Goal: Transaction & Acquisition: Obtain resource

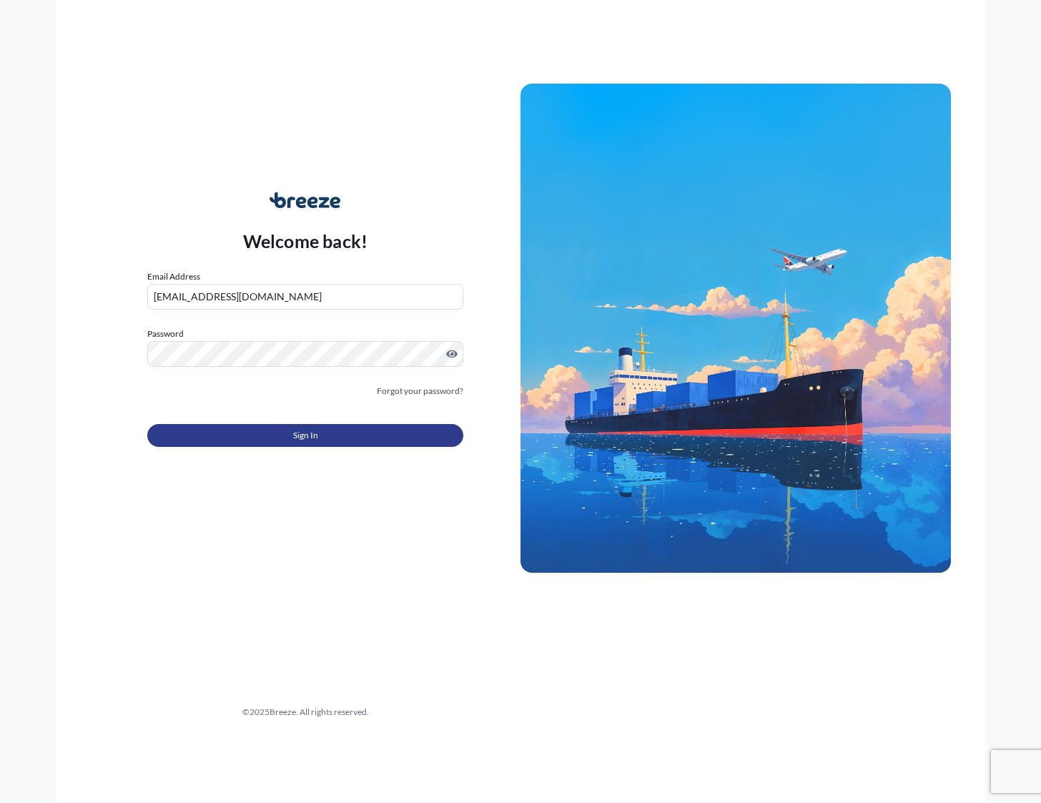
click at [325, 433] on button "Sign In" at bounding box center [305, 435] width 316 height 23
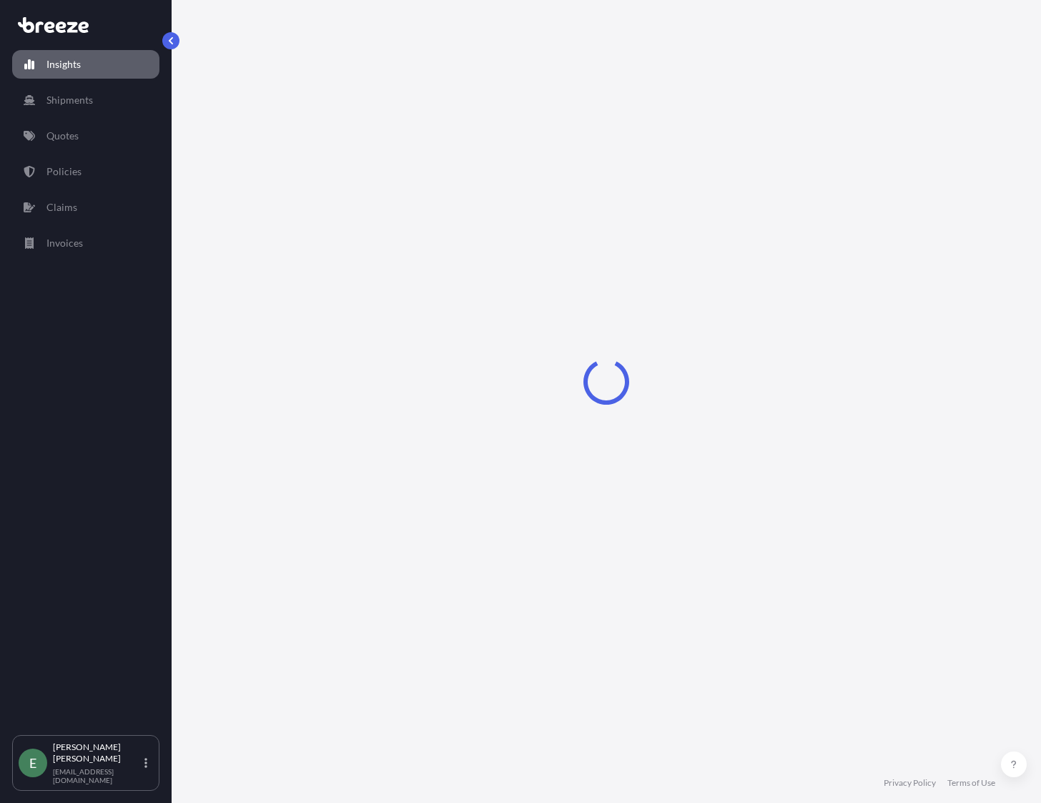
select select "2025"
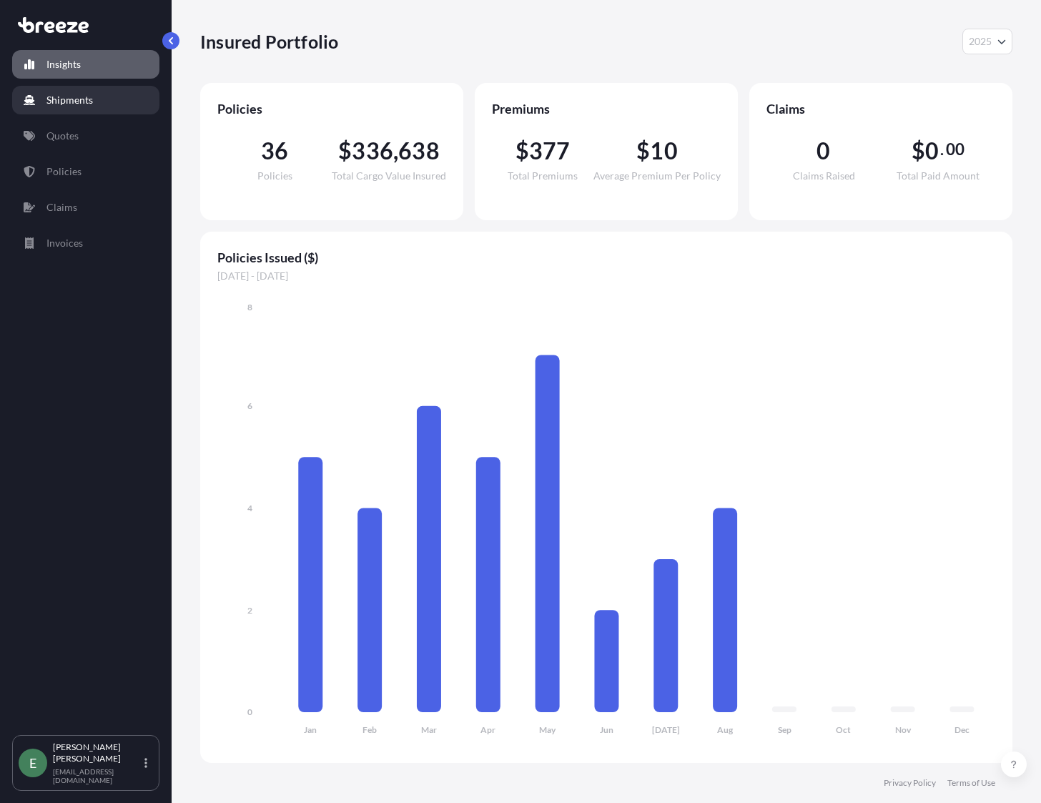
click at [92, 136] on link "Quotes" at bounding box center [85, 136] width 147 height 29
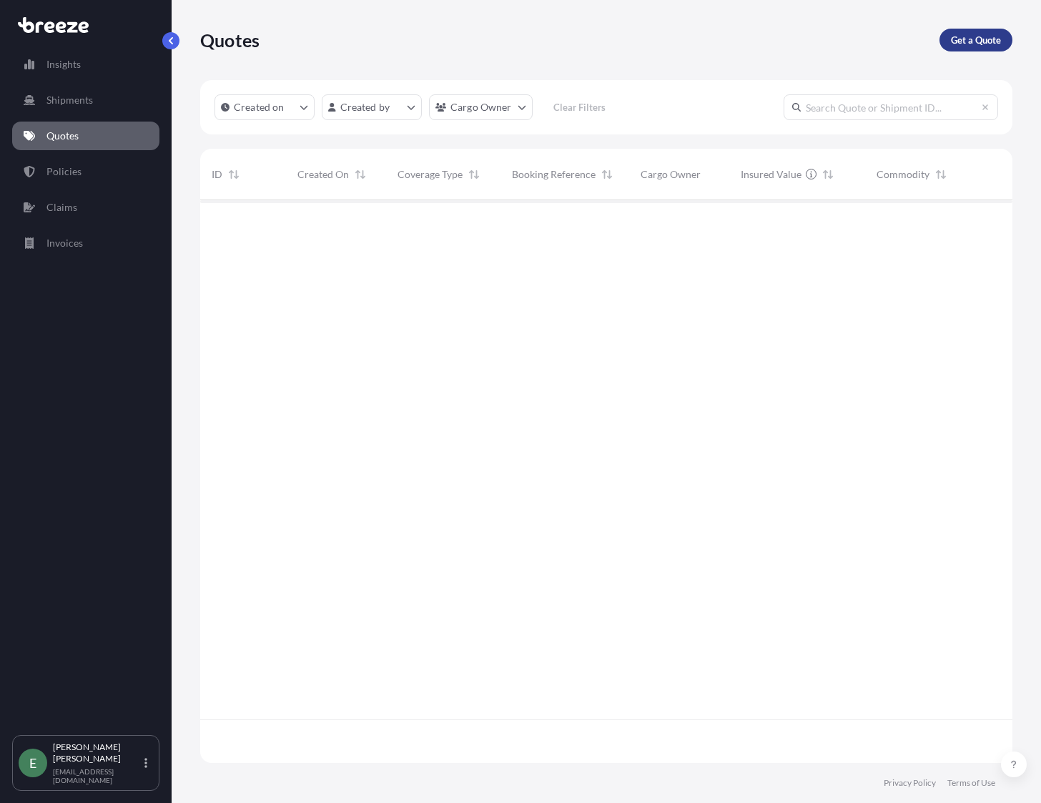
scroll to position [604, 802]
click at [966, 39] on p "Get a Quote" at bounding box center [976, 40] width 50 height 14
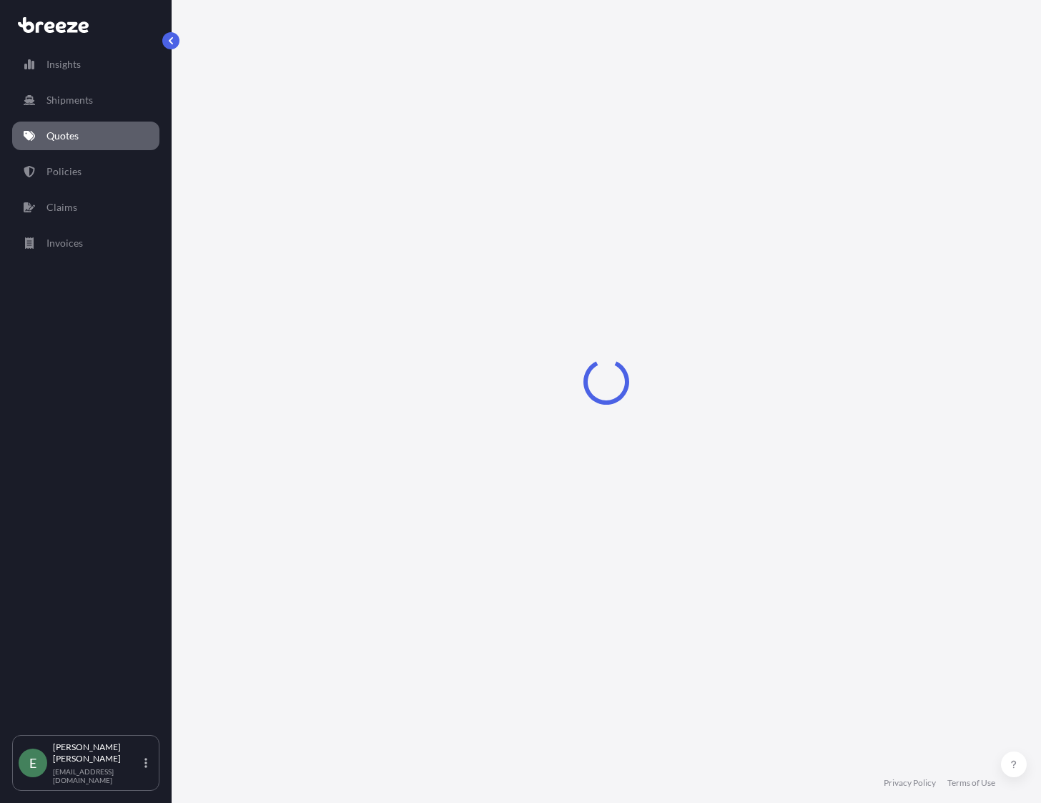
select select "Sea"
select select "1"
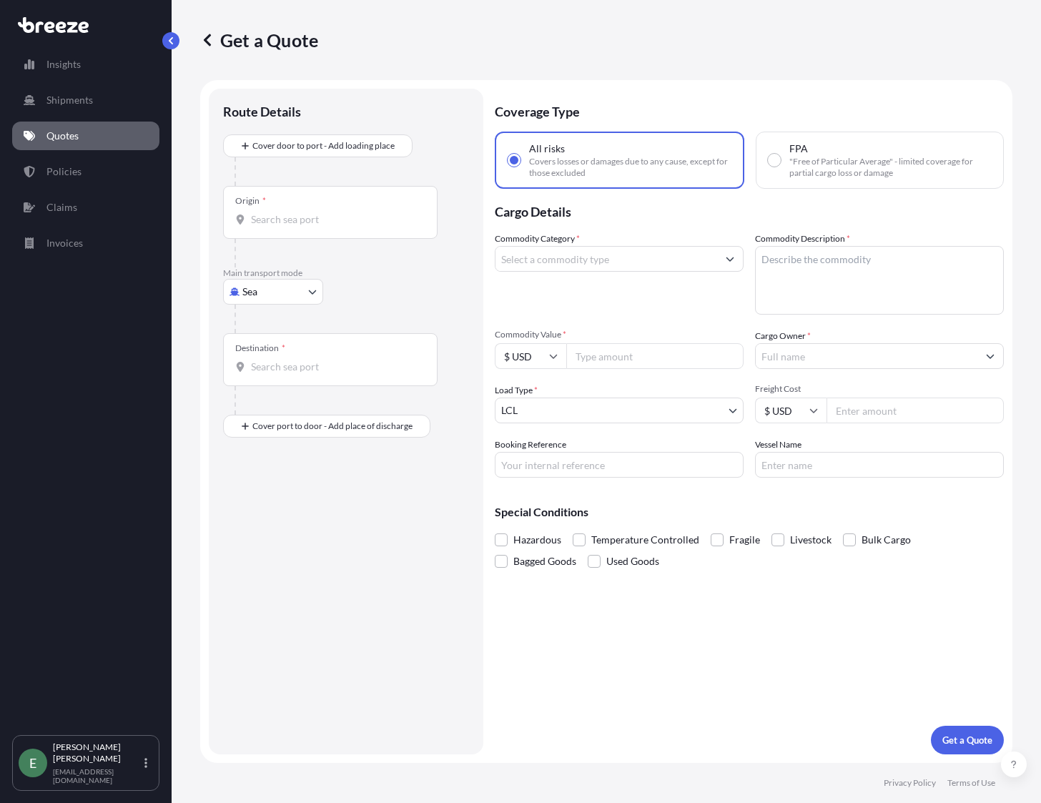
click at [312, 295] on body "Insights Shipments Quotes Policies Claims Invoices E [PERSON_NAME] [EMAIL_ADDRE…" at bounding box center [520, 401] width 1041 height 803
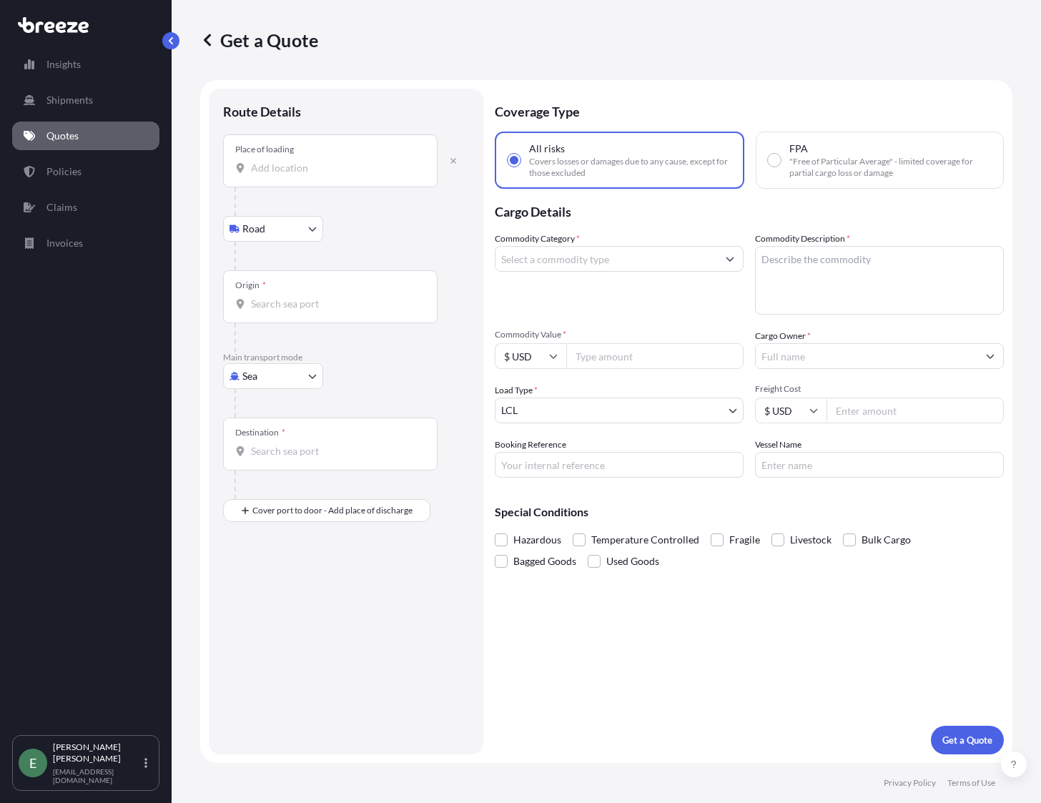
click at [273, 180] on div "Place of loading" at bounding box center [330, 160] width 215 height 53
click at [273, 175] on input "Place of loading" at bounding box center [335, 168] width 169 height 14
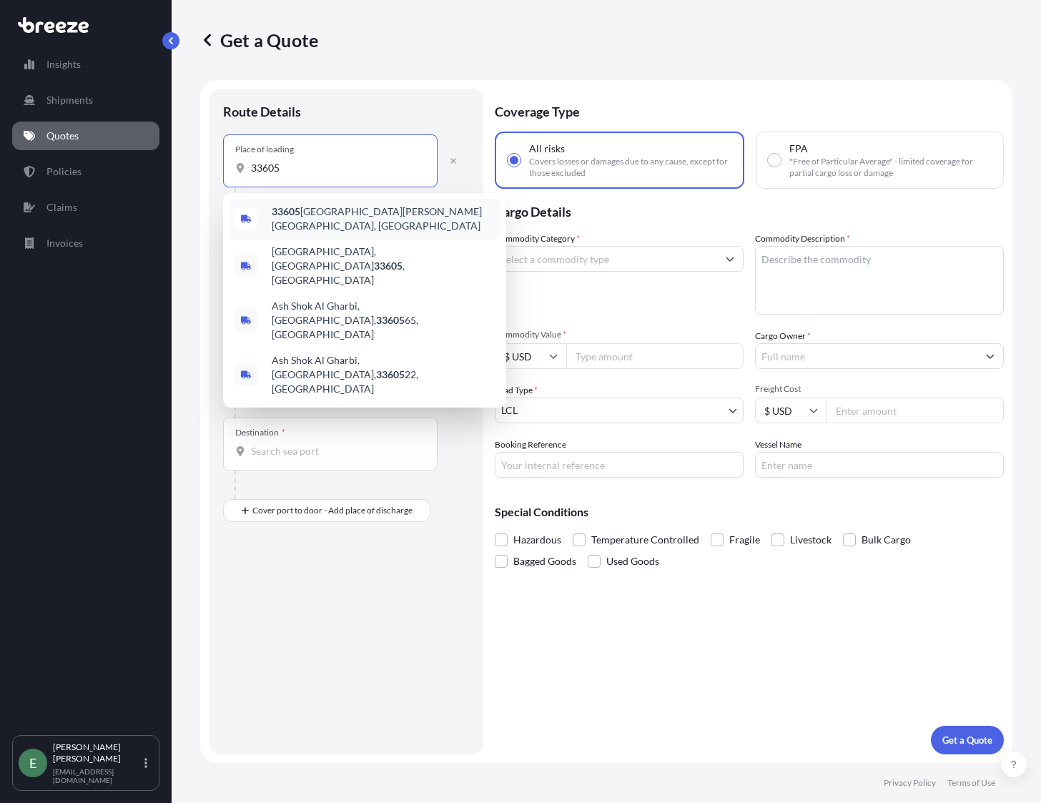
drag, startPoint x: 283, startPoint y: 167, endPoint x: 242, endPoint y: 168, distance: 40.8
click at [242, 168] on div "33605" at bounding box center [330, 168] width 190 height 14
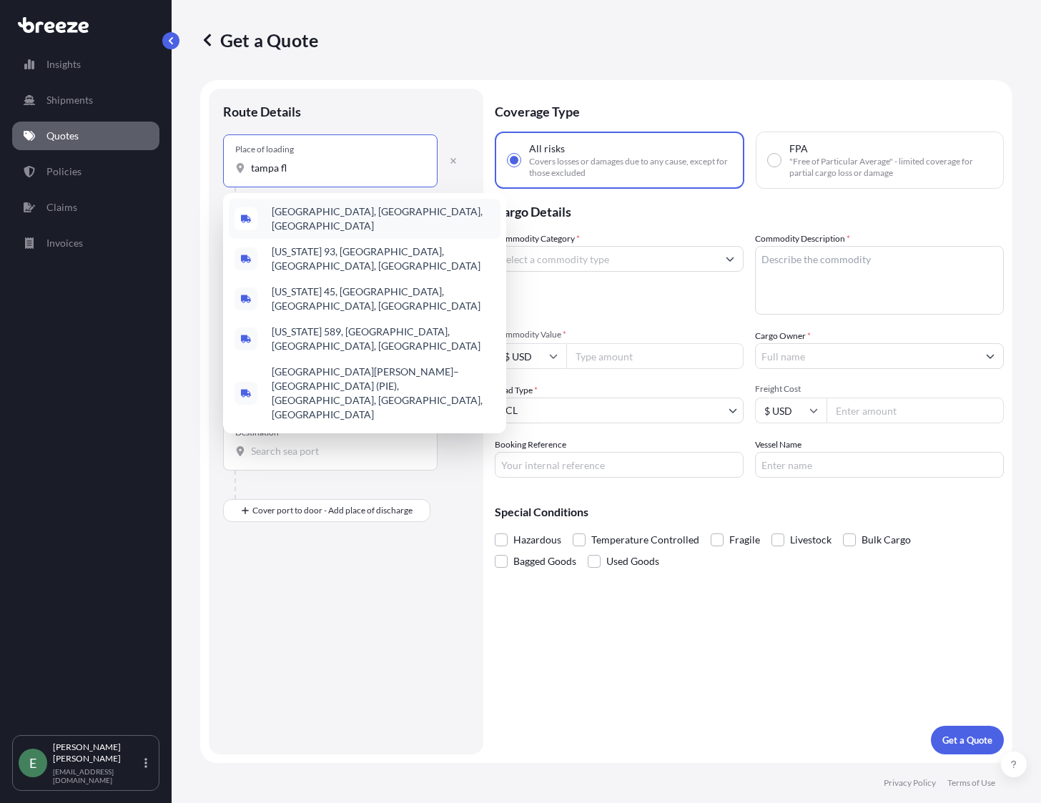
click at [359, 221] on div "[GEOGRAPHIC_DATA], [GEOGRAPHIC_DATA], [GEOGRAPHIC_DATA]" at bounding box center [365, 219] width 272 height 40
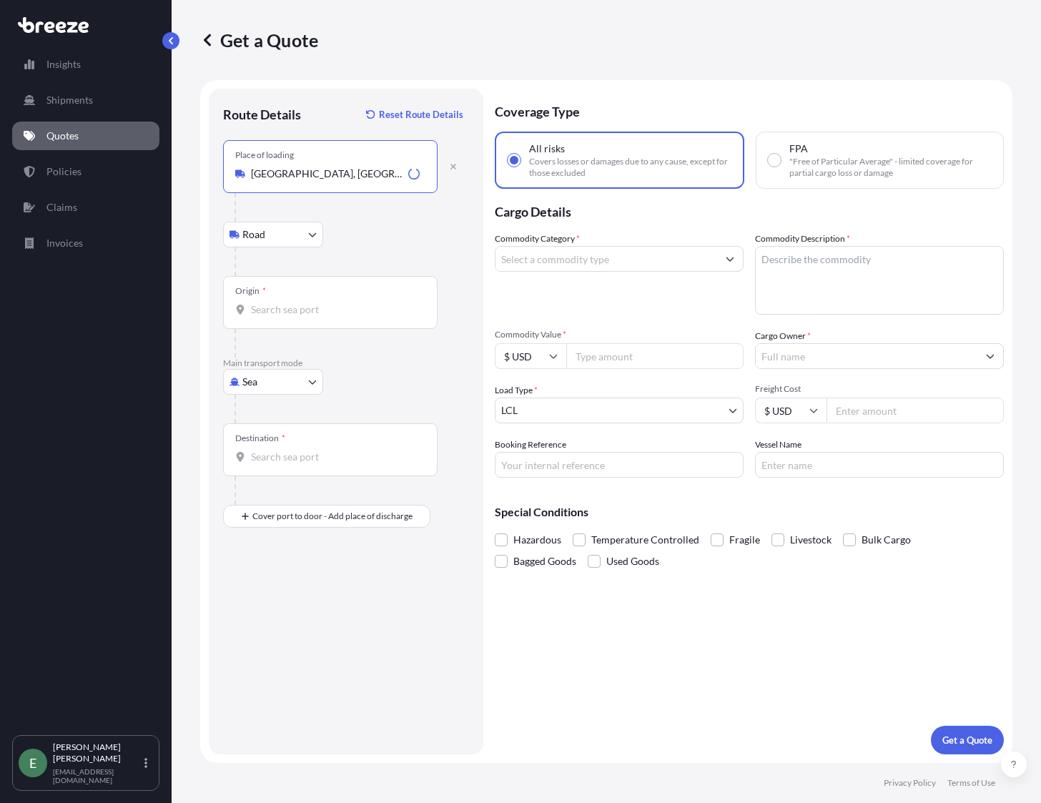
type input "[GEOGRAPHIC_DATA], [GEOGRAPHIC_DATA], [GEOGRAPHIC_DATA]"
click at [300, 312] on input "Origin *" at bounding box center [335, 310] width 169 height 14
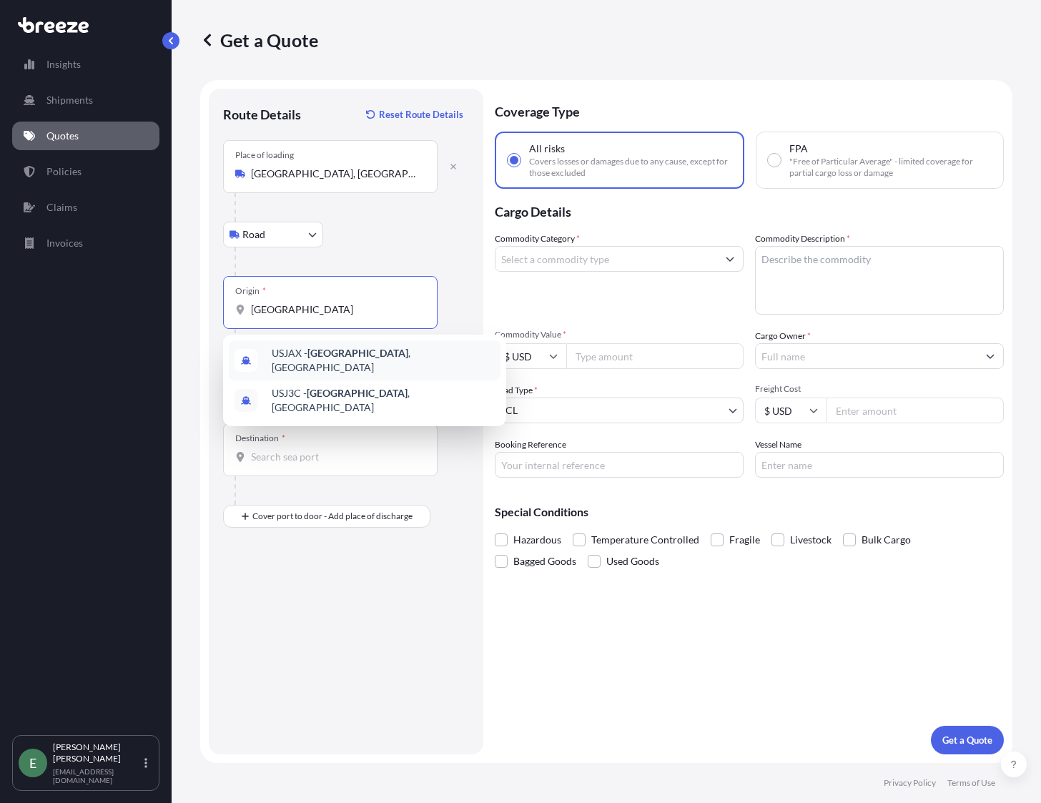
click at [420, 357] on span "USJAX - [GEOGRAPHIC_DATA] , [GEOGRAPHIC_DATA]" at bounding box center [383, 360] width 223 height 29
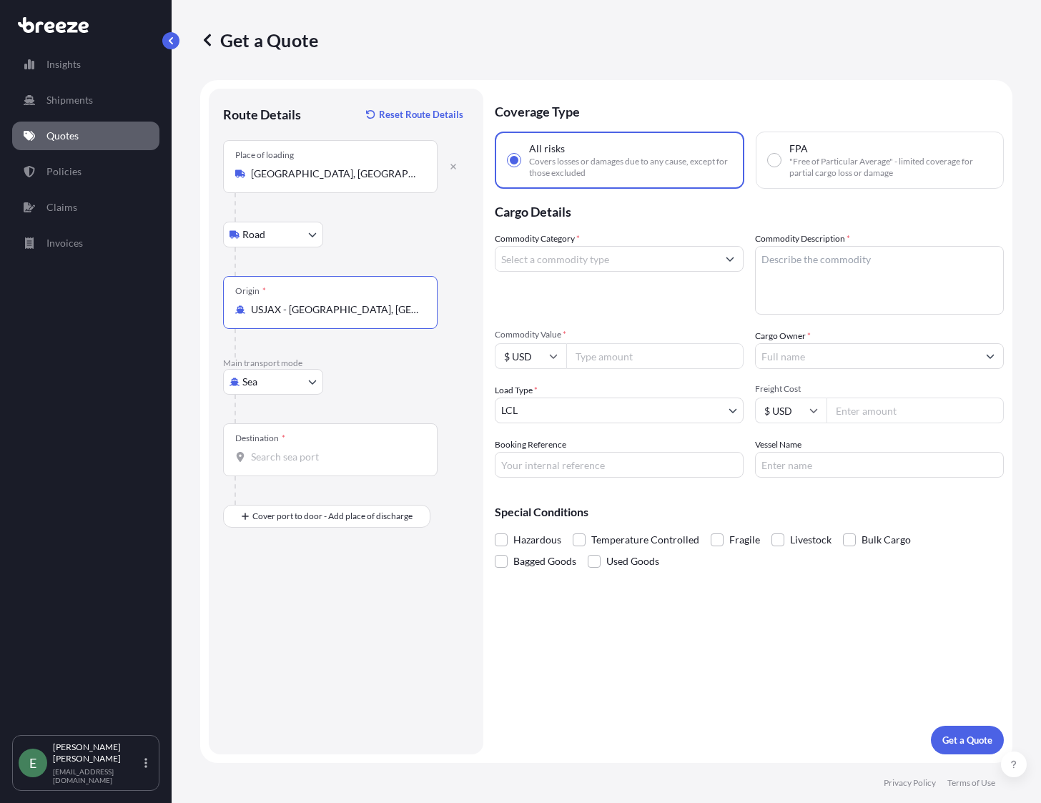
type input "USJAX - [GEOGRAPHIC_DATA], [GEOGRAPHIC_DATA]"
click at [302, 462] on input "Destination *" at bounding box center [335, 457] width 169 height 14
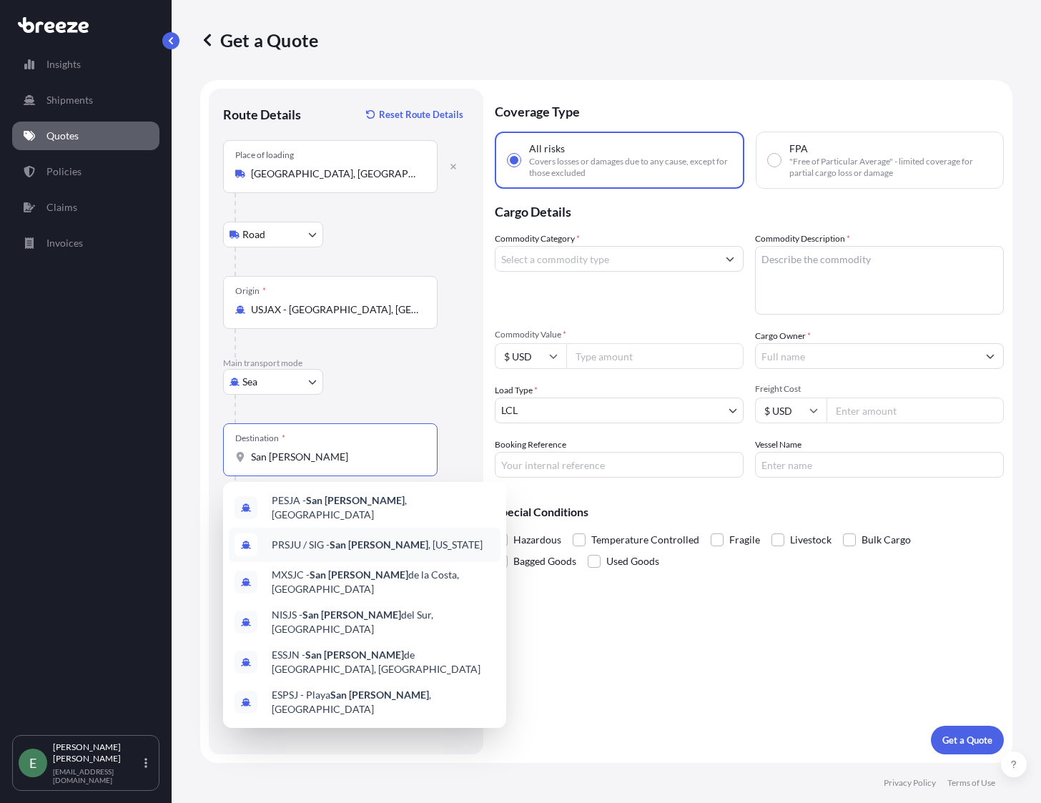
click at [433, 548] on div "PRSJU / SIG - [GEOGRAPHIC_DATA][PERSON_NAME] , [US_STATE]" at bounding box center [365, 545] width 272 height 34
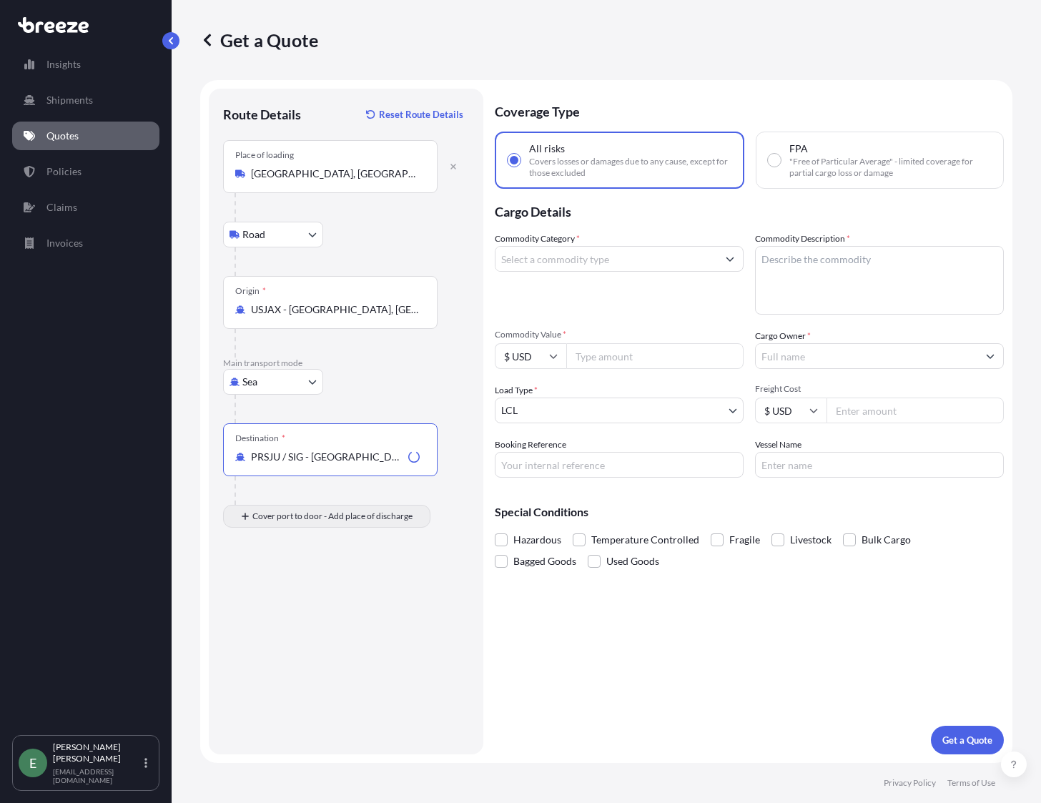
type input "PRSJU / SIG - [GEOGRAPHIC_DATA][PERSON_NAME], [US_STATE]"
click at [278, 588] on input "Place of Discharge" at bounding box center [335, 593] width 169 height 14
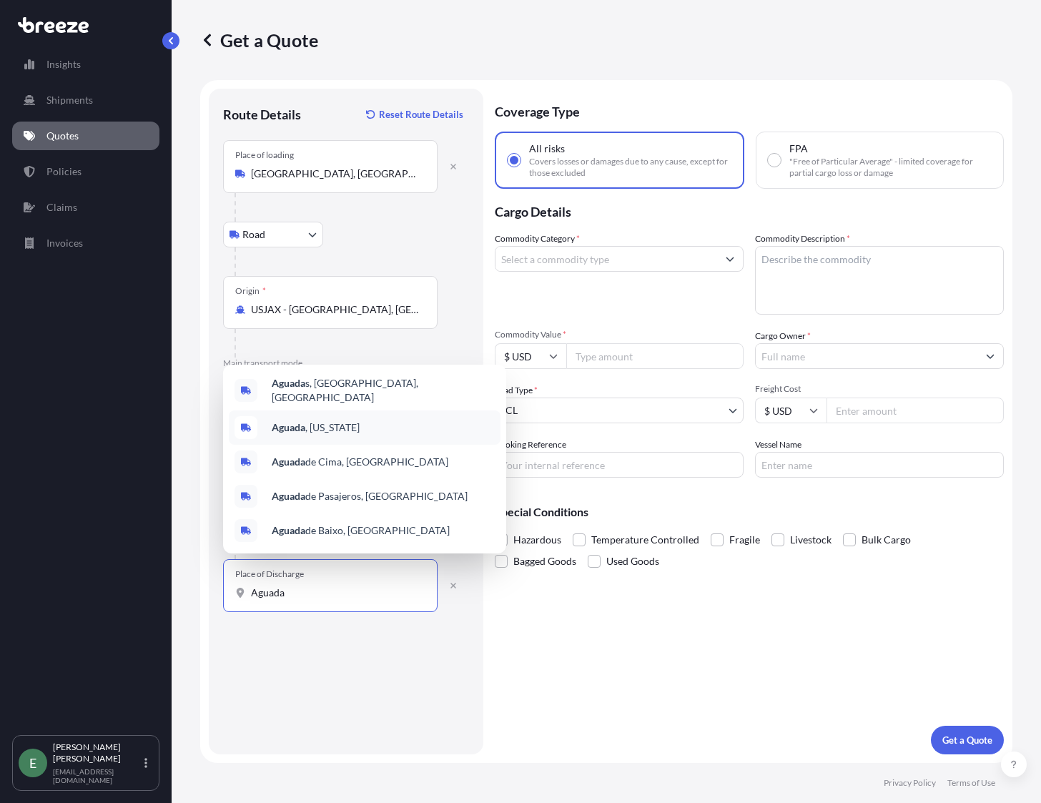
click at [362, 425] on div "[GEOGRAPHIC_DATA] , [US_STATE]" at bounding box center [365, 428] width 272 height 34
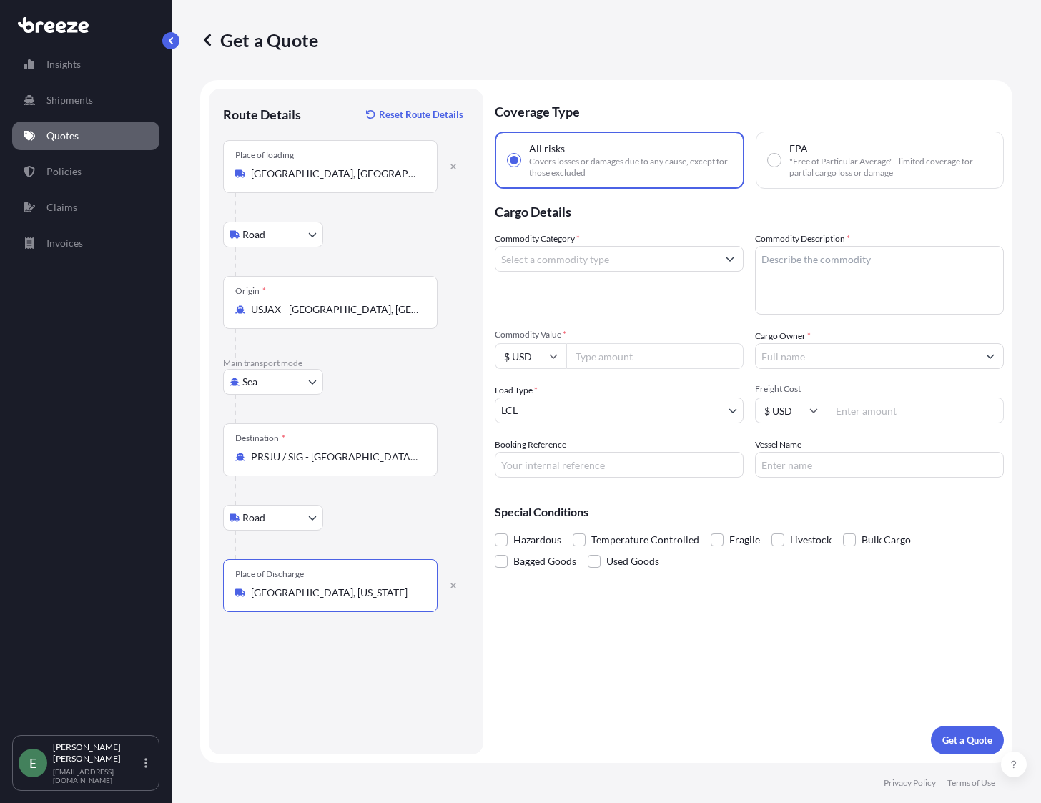
type input "[GEOGRAPHIC_DATA], [US_STATE]"
click at [612, 268] on input "Commodity Category *" at bounding box center [607, 259] width 222 height 26
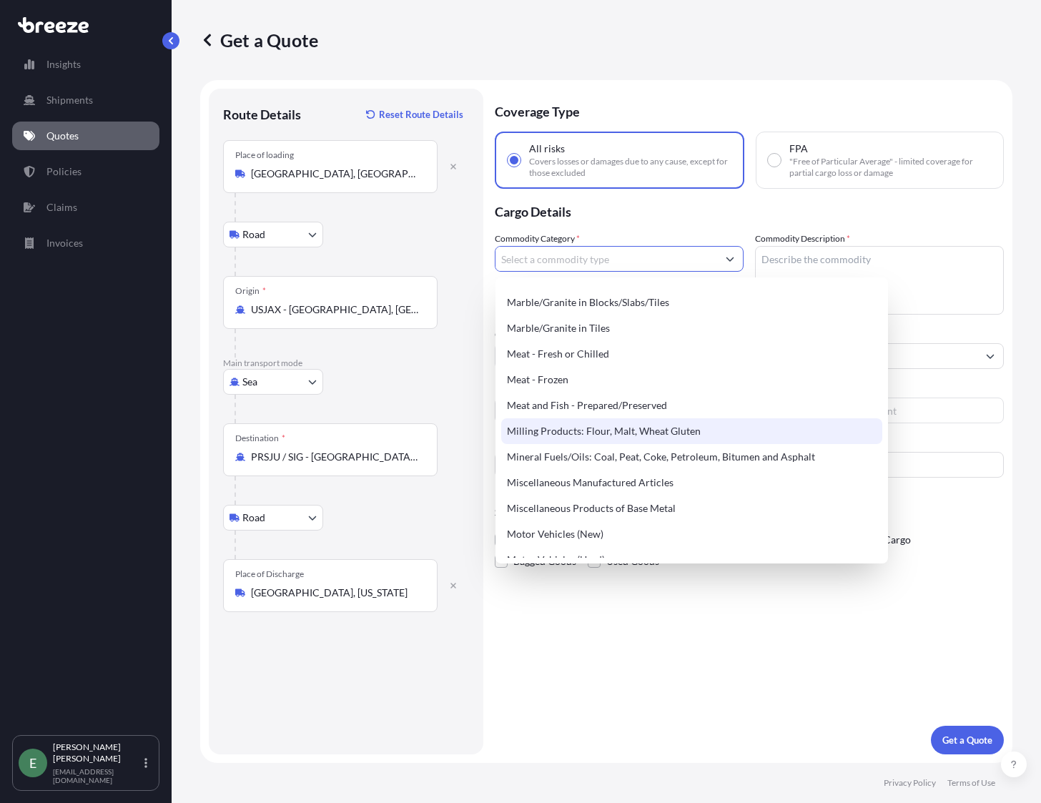
scroll to position [1885, 0]
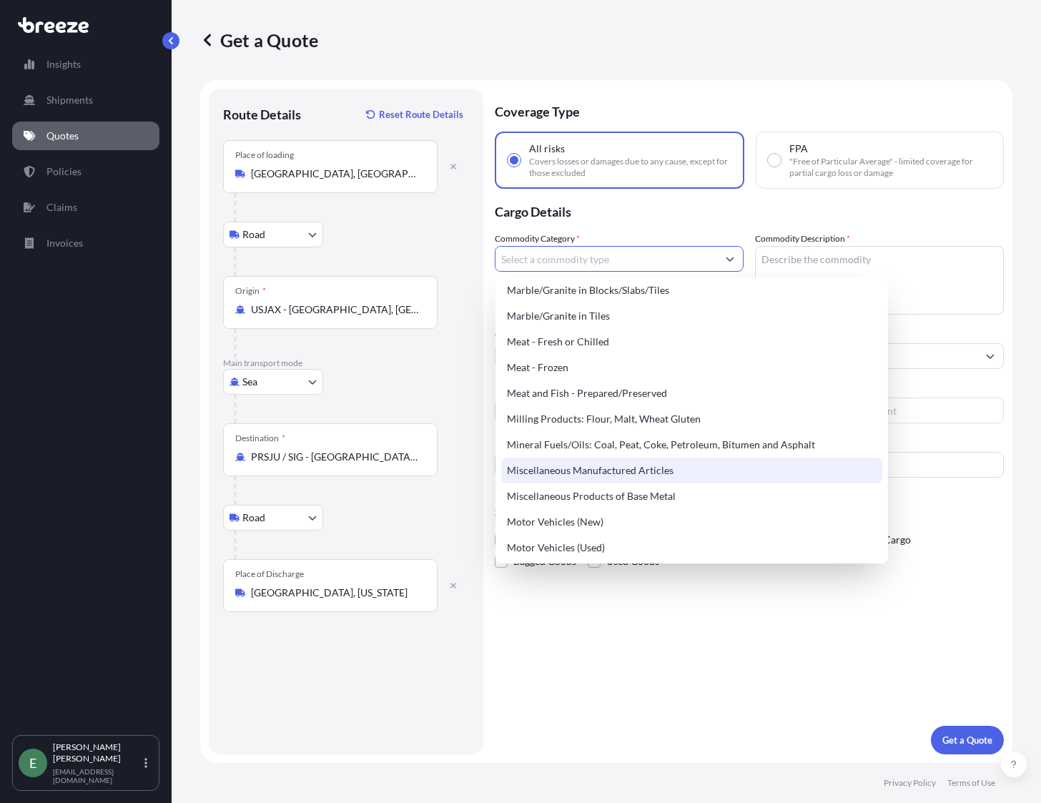
click at [652, 476] on div "Miscellaneous Manufactured Articles" at bounding box center [691, 471] width 381 height 26
type input "Miscellaneous Manufactured Articles"
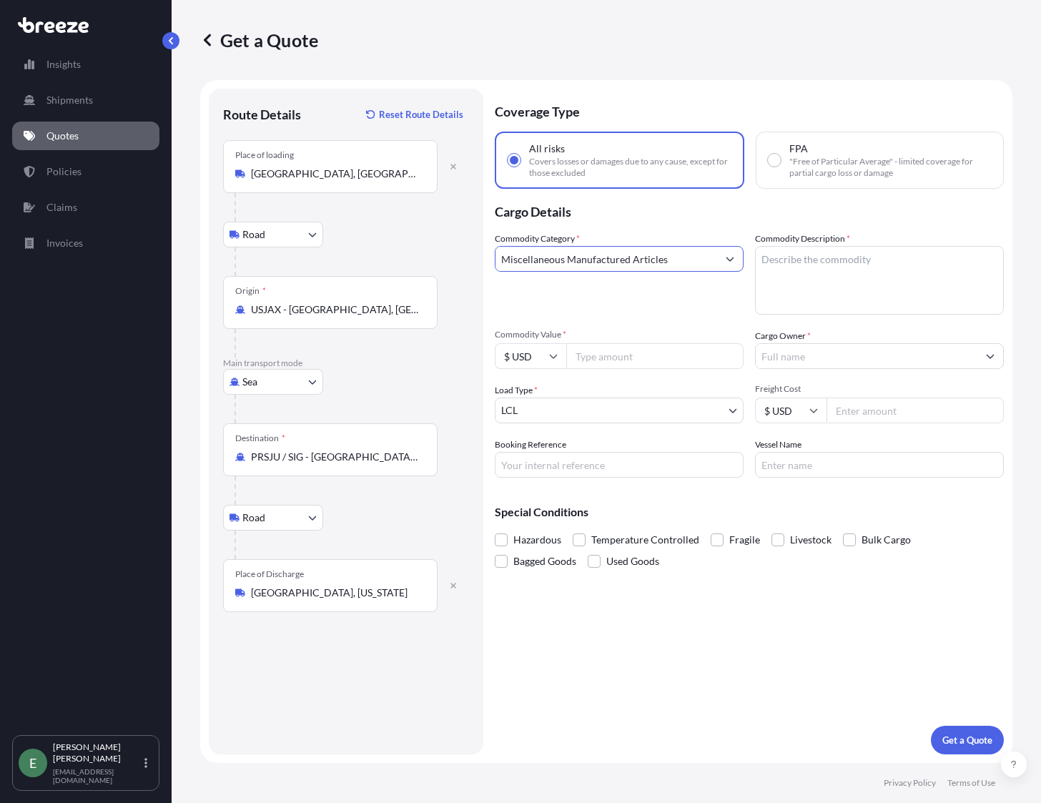
click at [805, 257] on textarea "Commodity Description *" at bounding box center [879, 280] width 249 height 69
click at [831, 261] on textarea "Bleachers for stadium" at bounding box center [879, 280] width 249 height 69
click at [791, 287] on textarea "Bleachers for stadium" at bounding box center [879, 280] width 249 height 69
click at [870, 258] on textarea "Bleachers for stadium" at bounding box center [879, 280] width 249 height 69
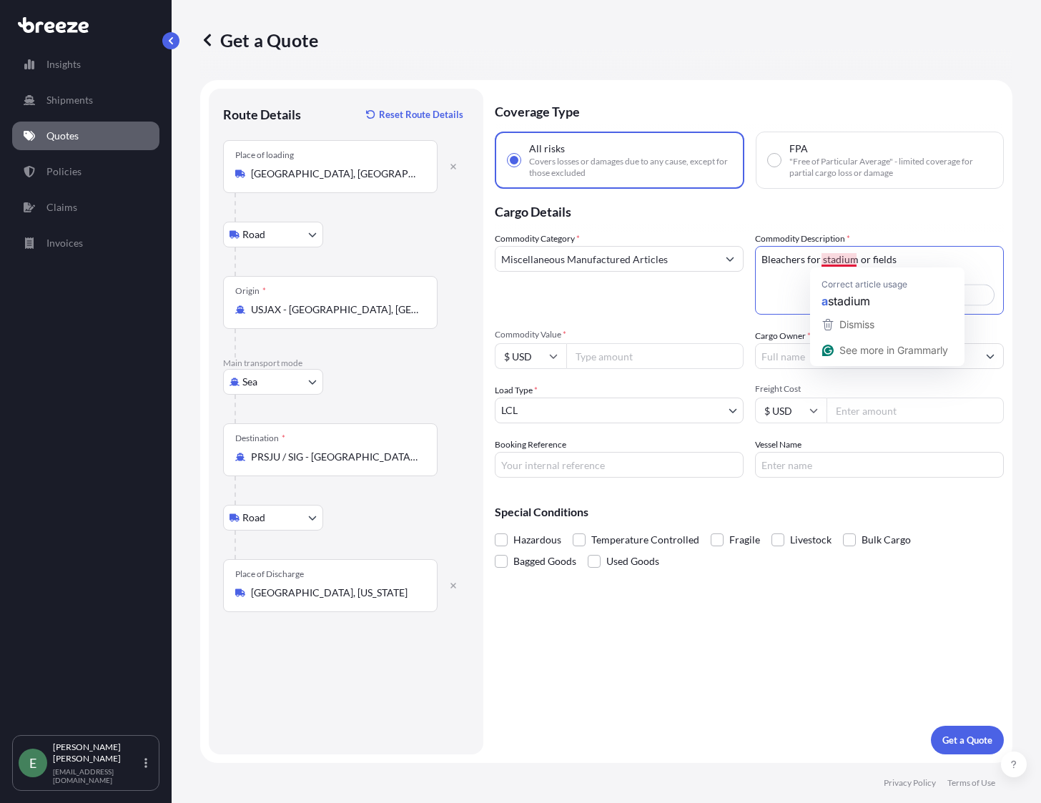
drag, startPoint x: 823, startPoint y: 257, endPoint x: 858, endPoint y: 255, distance: 35.8
click at [858, 255] on textarea "Bleachers for stadium or fields" at bounding box center [879, 280] width 249 height 69
type textarea "Bleachers for sports fields"
click at [593, 355] on input "Commodity Value *" at bounding box center [654, 356] width 177 height 26
click at [652, 359] on input "Commodity Value *" at bounding box center [654, 356] width 177 height 26
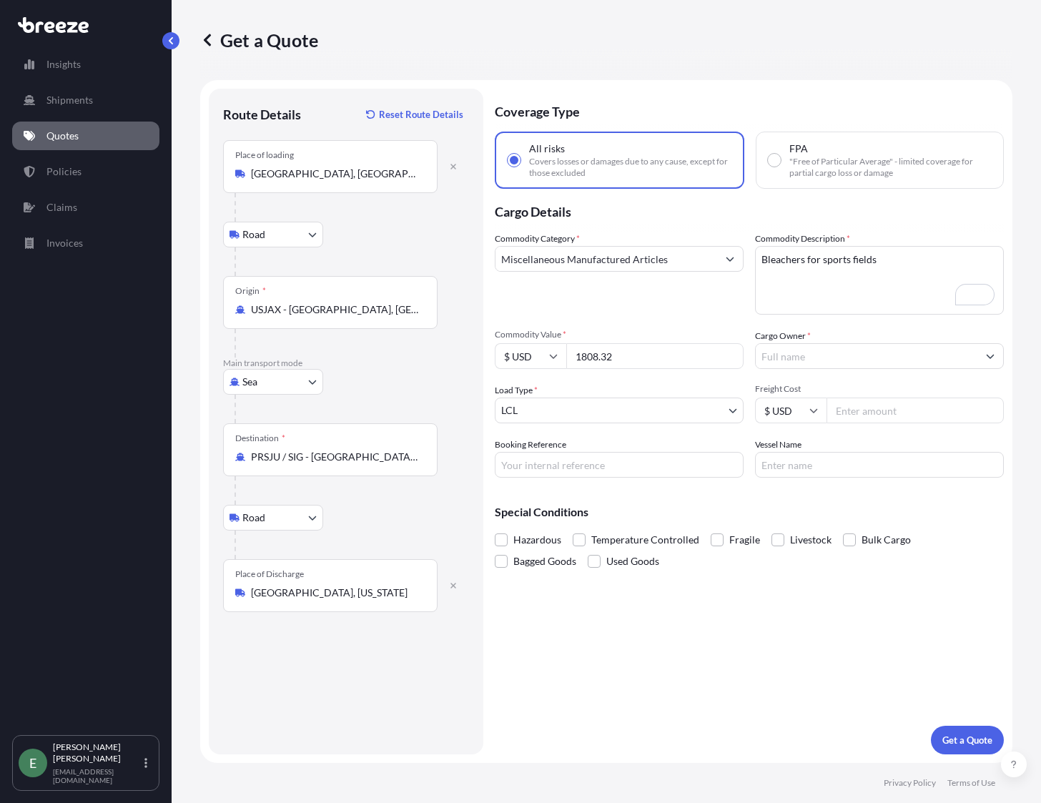
type input "1808.32"
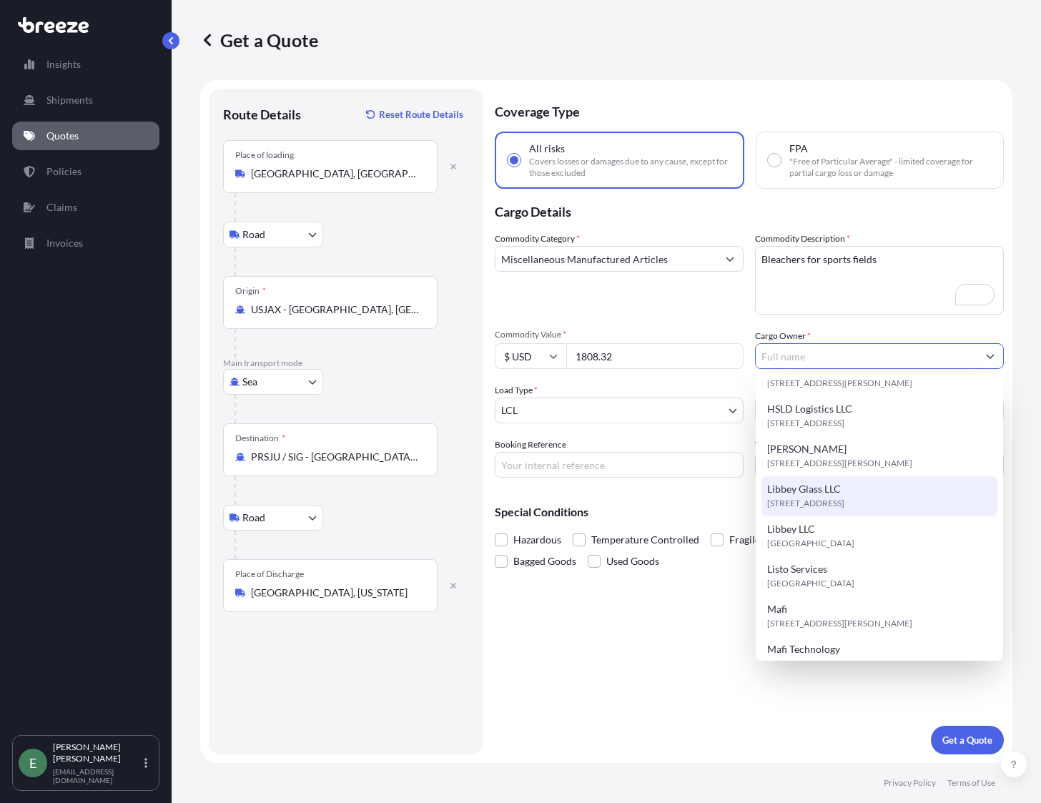
scroll to position [0, 0]
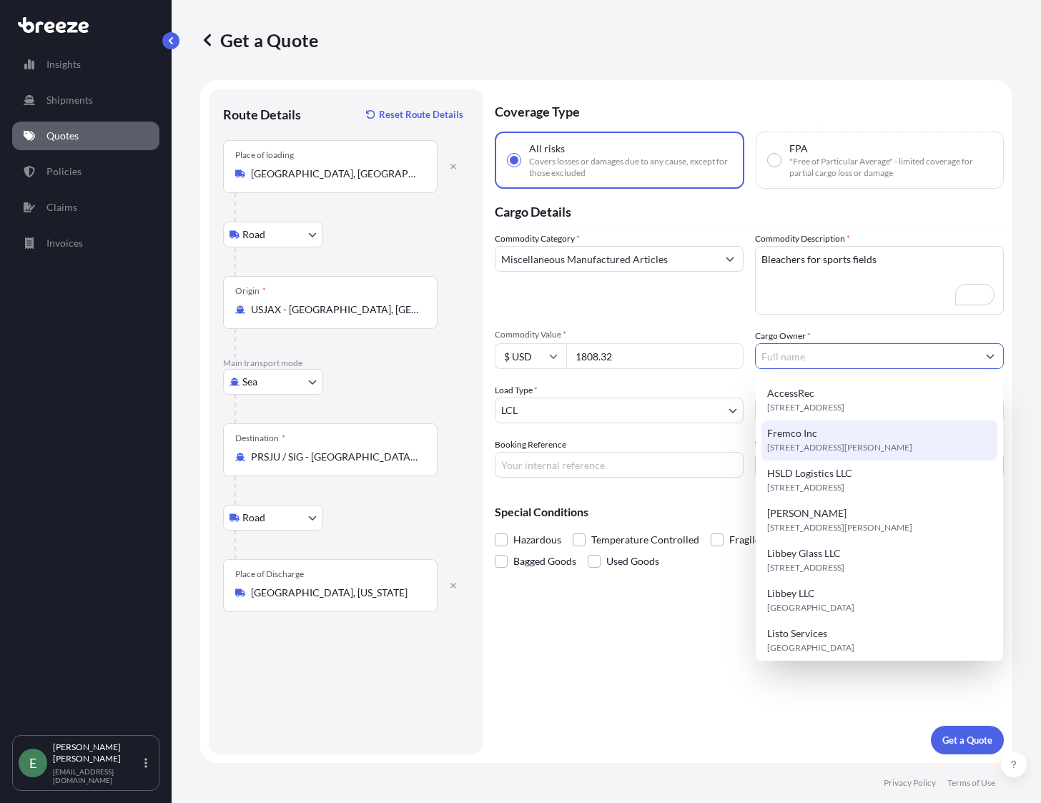
click at [695, 313] on div "Commodity Category * Miscellaneous Manufactured Articles" at bounding box center [619, 273] width 249 height 83
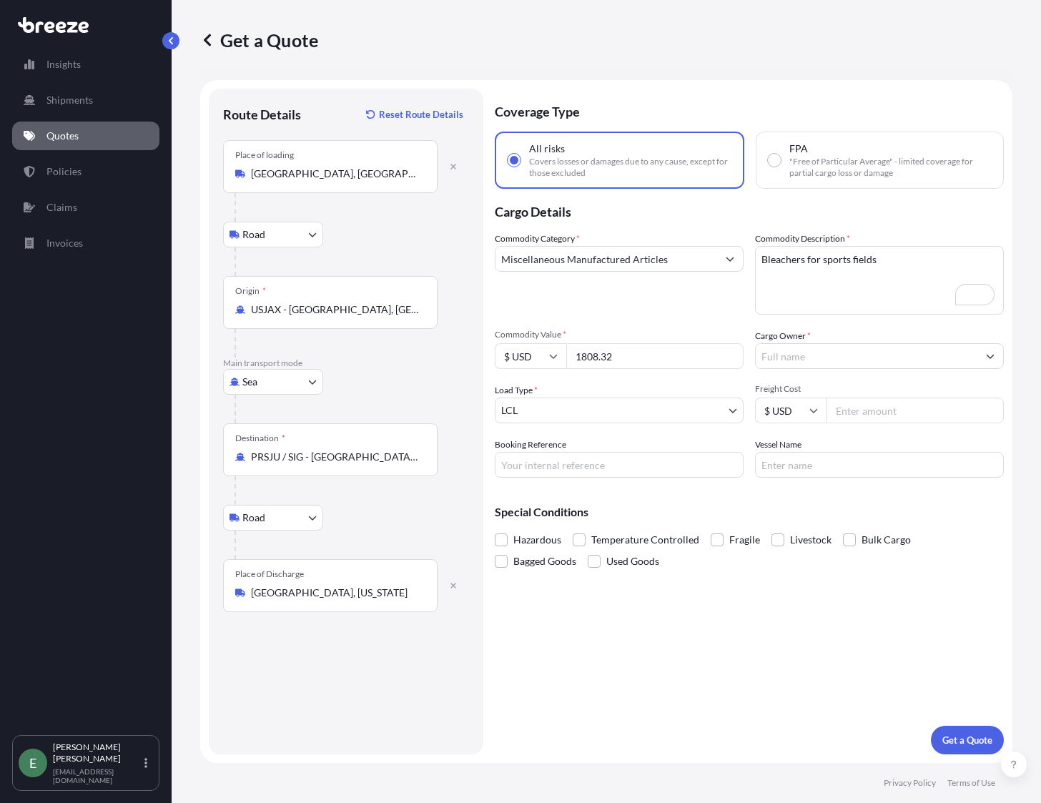
click at [816, 357] on input "Cargo Owner *" at bounding box center [867, 356] width 222 height 26
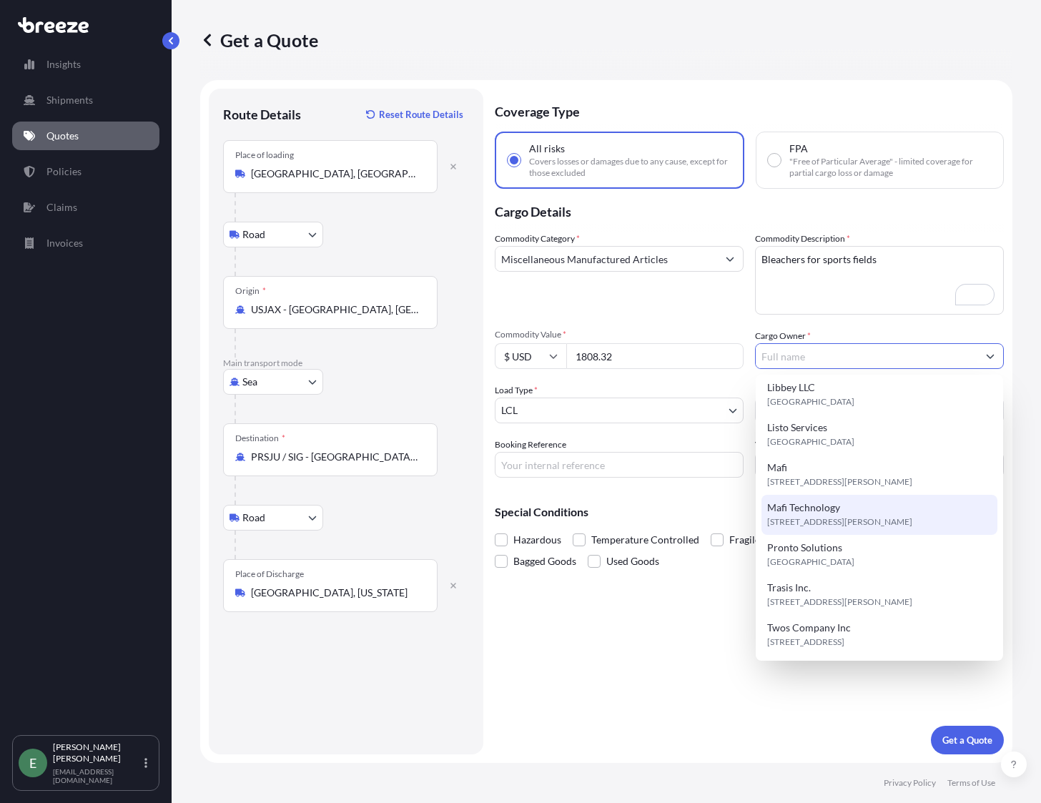
scroll to position [134, 0]
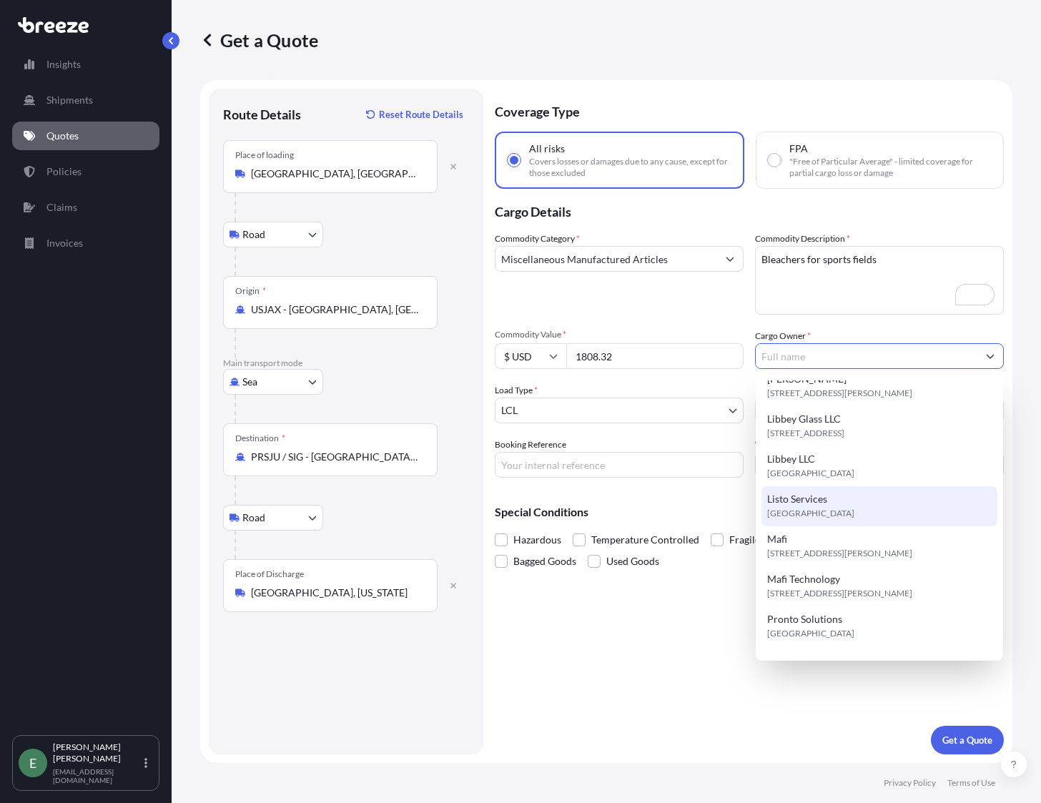
click at [838, 496] on div "Listo Services [GEOGRAPHIC_DATA]" at bounding box center [880, 506] width 236 height 40
type input "Listo Services"
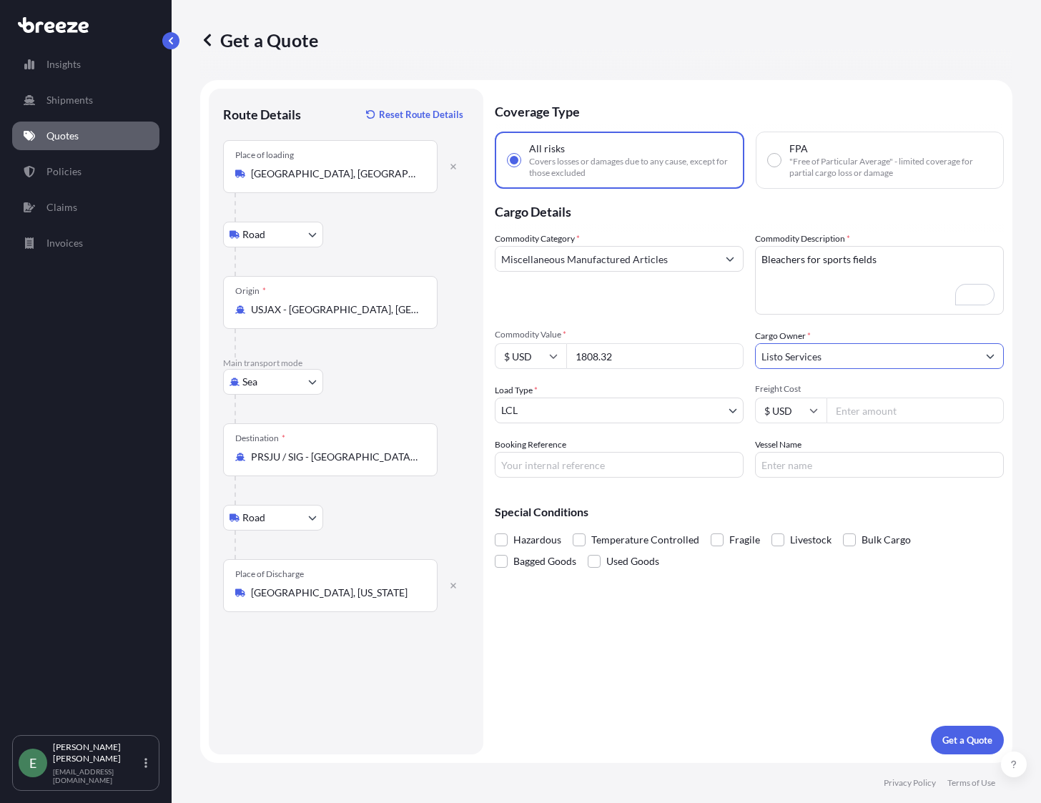
click at [880, 413] on input "Freight Cost" at bounding box center [915, 411] width 177 height 26
click at [875, 408] on input "Freight Cost" at bounding box center [915, 411] width 177 height 26
type input "1644.35"
click at [527, 470] on input "Booking Reference" at bounding box center [619, 465] width 249 height 26
type input "Q2145"
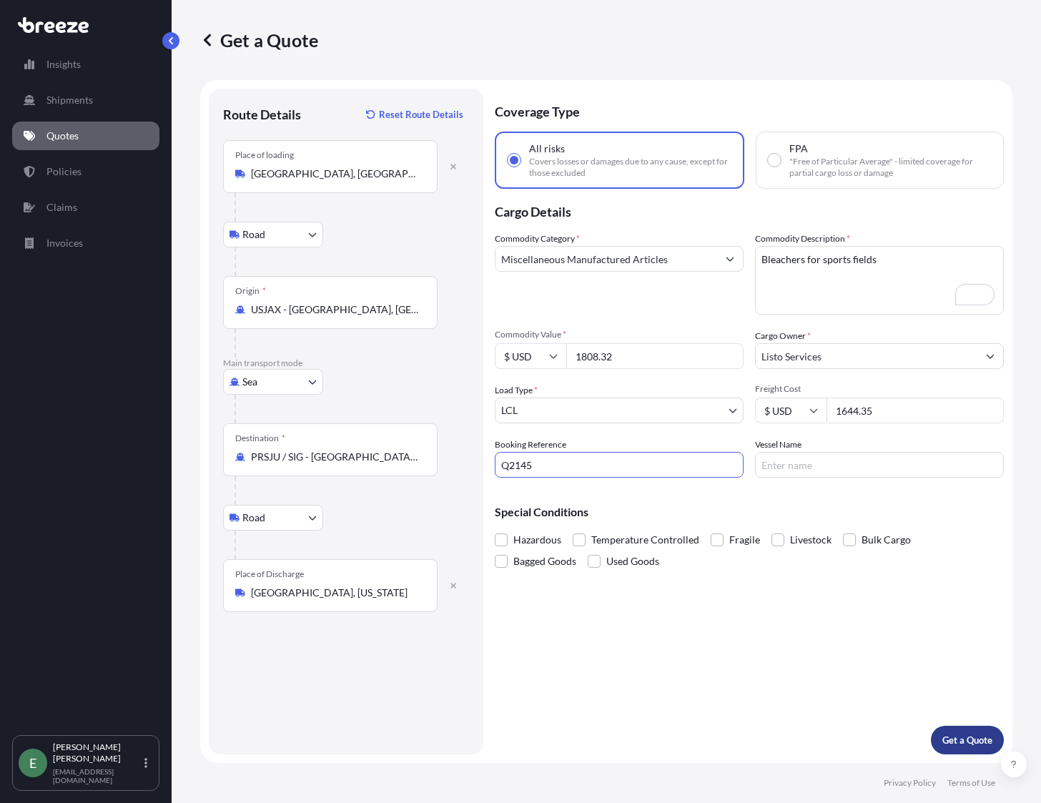
click at [960, 736] on p "Get a Quote" at bounding box center [968, 740] width 50 height 14
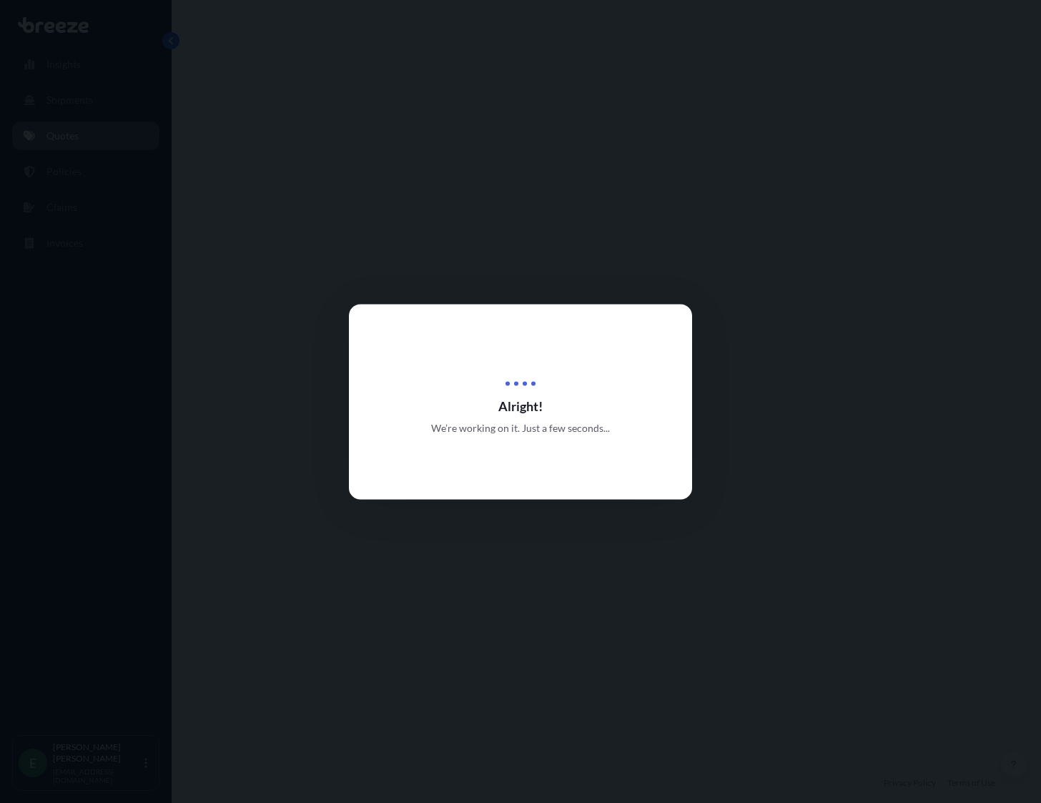
select select "Road"
select select "Sea"
select select "Road"
select select "1"
